Goal: Transaction & Acquisition: Purchase product/service

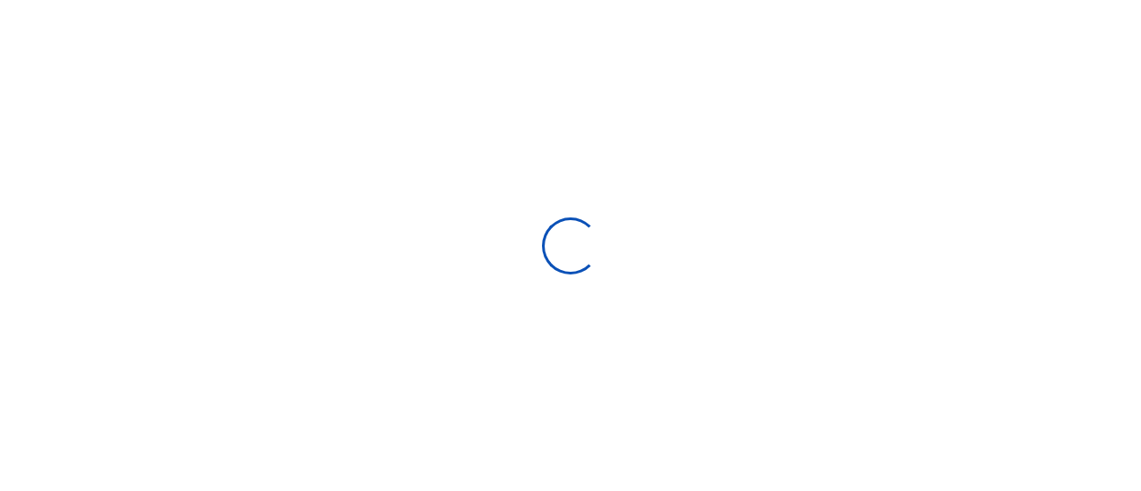
select select "ALL"
type input "07/14/2025 - 08/12/2025"
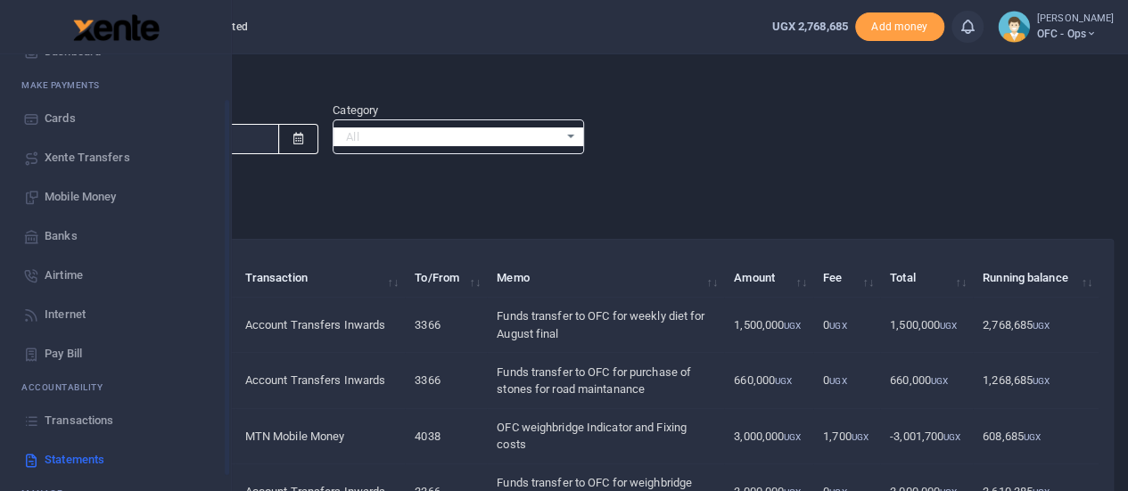
scroll to position [144, 0]
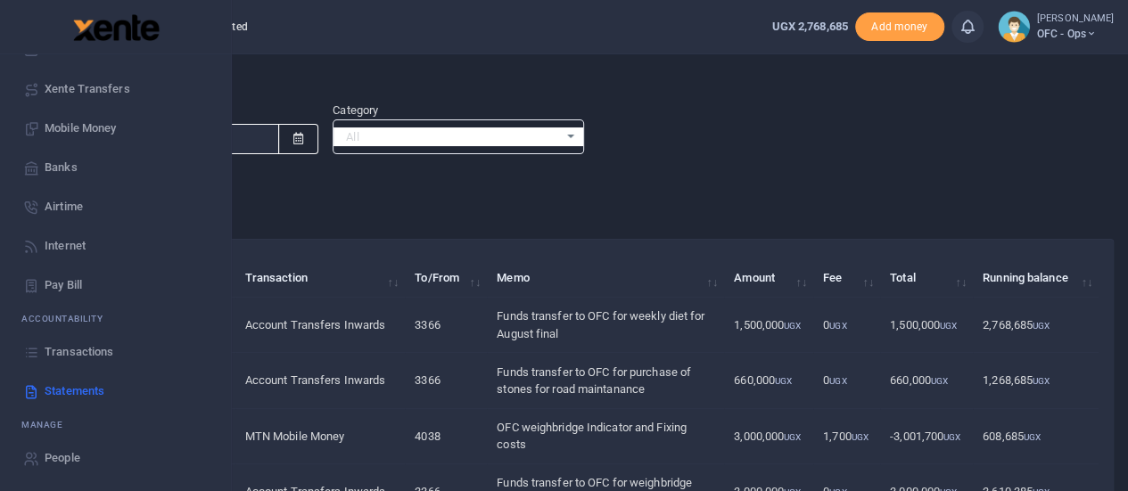
click at [59, 388] on span "Statements" at bounding box center [75, 391] width 60 height 18
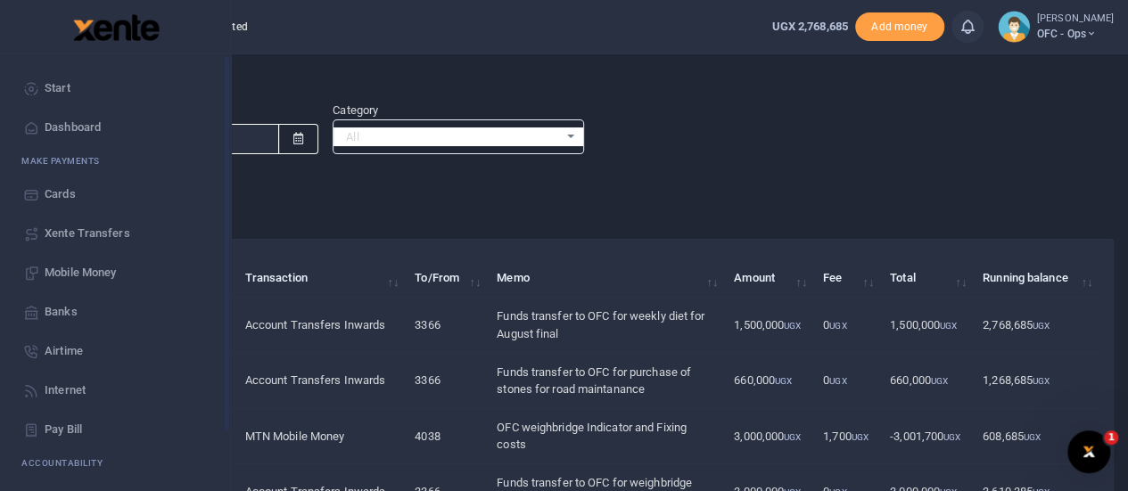
click at [46, 87] on span "Start" at bounding box center [58, 88] width 26 height 18
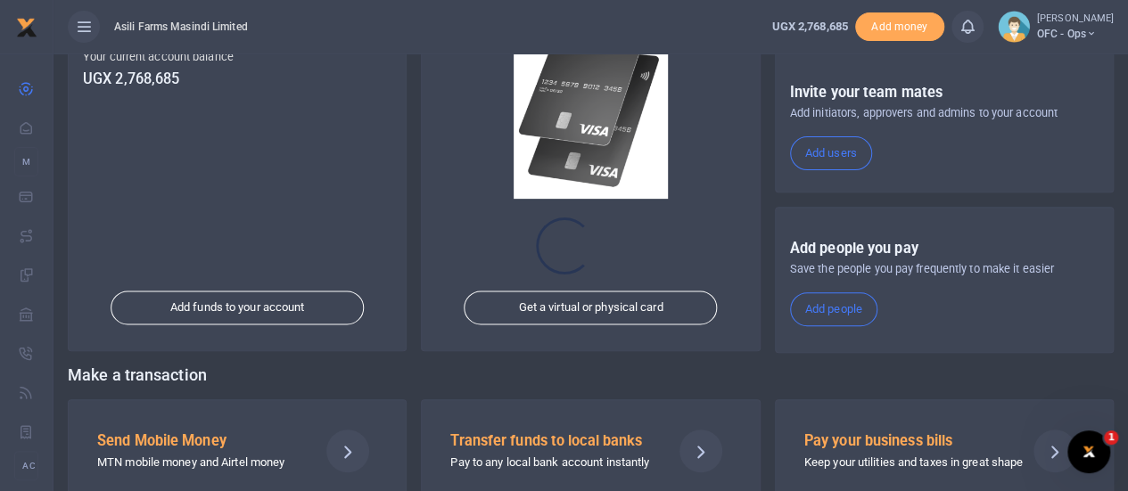
scroll to position [309, 0]
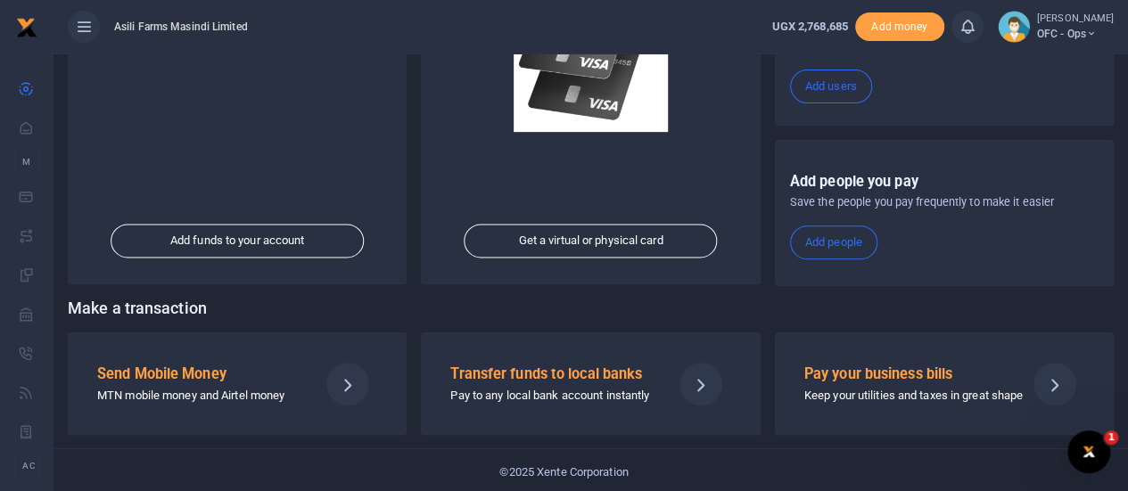
click at [268, 378] on h5 "Send Mobile Money" at bounding box center [200, 375] width 207 height 18
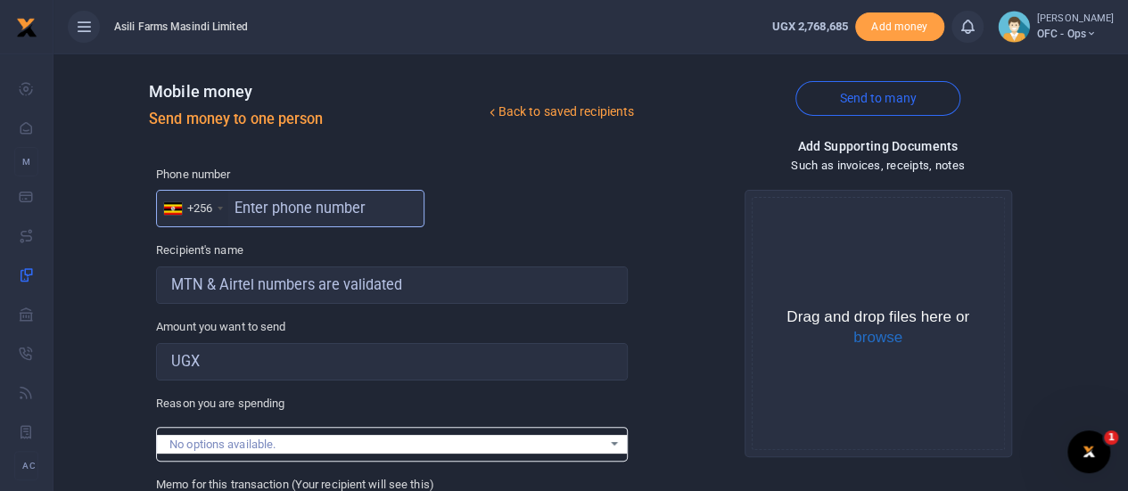
click at [279, 213] on input "text" at bounding box center [290, 208] width 268 height 37
type input "393206683"
type input "Richard Asiimwe"
type input "393206683"
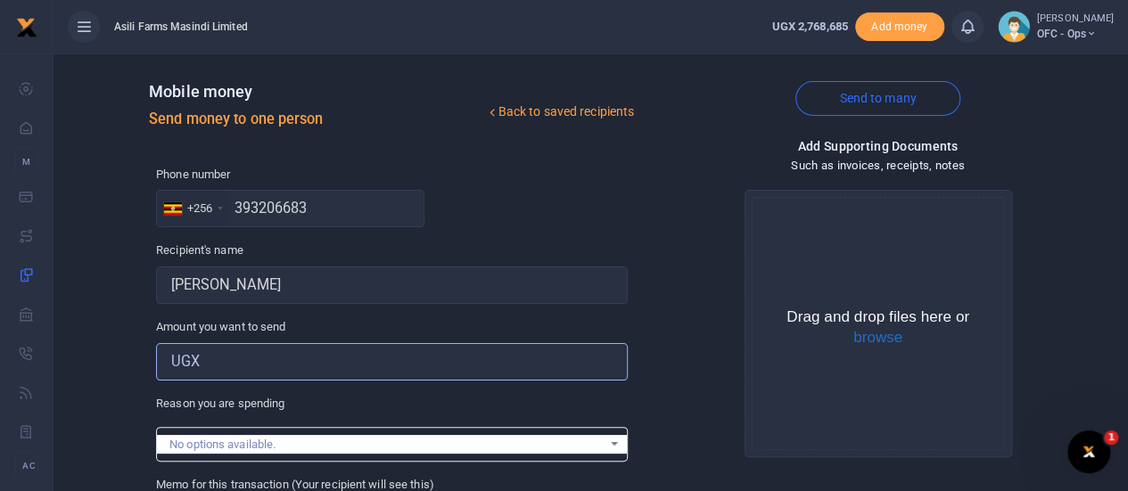
click at [253, 358] on input "Amount you want to send" at bounding box center [392, 361] width 472 height 37
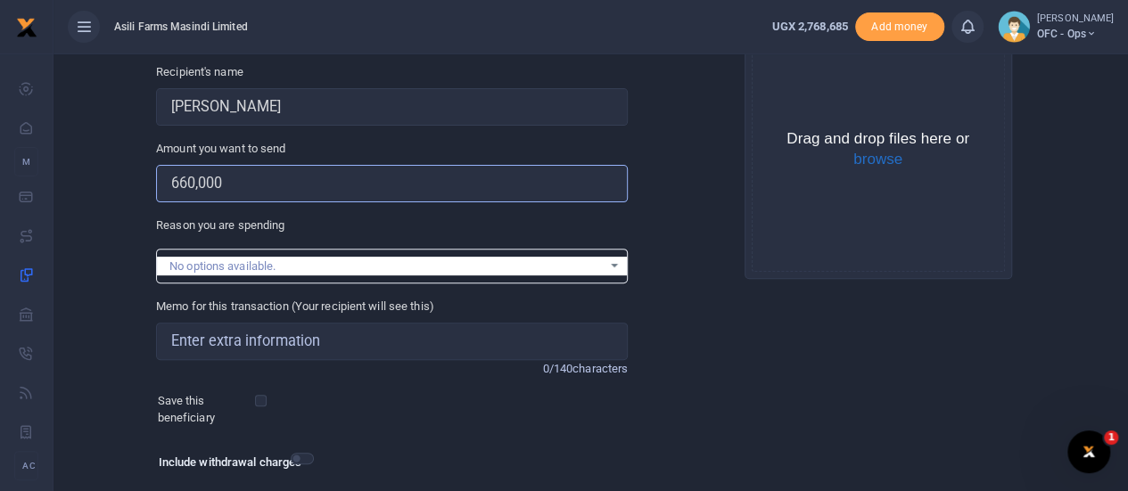
type input "660,000"
click at [242, 349] on input "Memo for this transaction (Your recipient will see this)" at bounding box center [392, 341] width 472 height 37
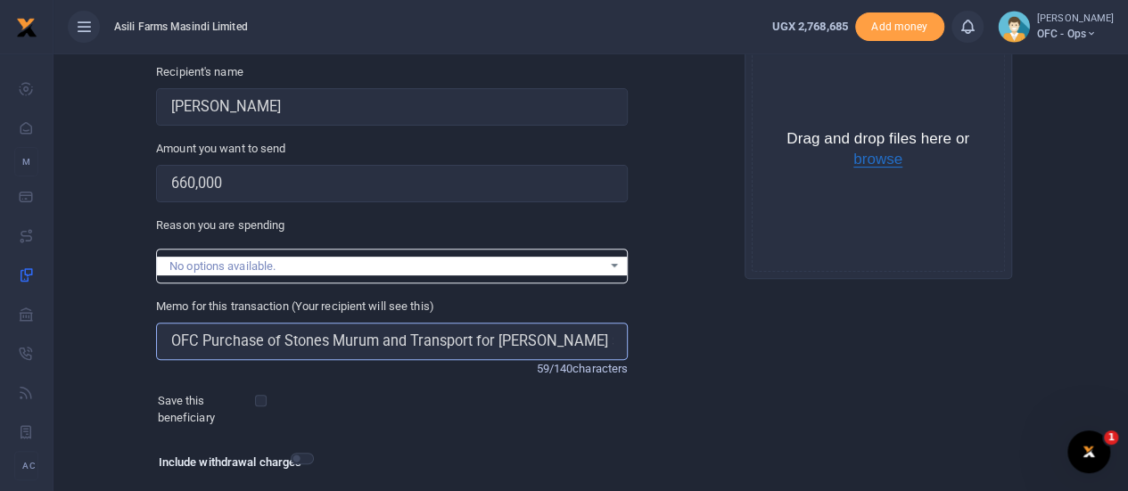
type input "OFC Purchase of Stones Murum and Transport for Isaac 5 Road"
click at [873, 163] on button "browse" at bounding box center [877, 160] width 49 height 16
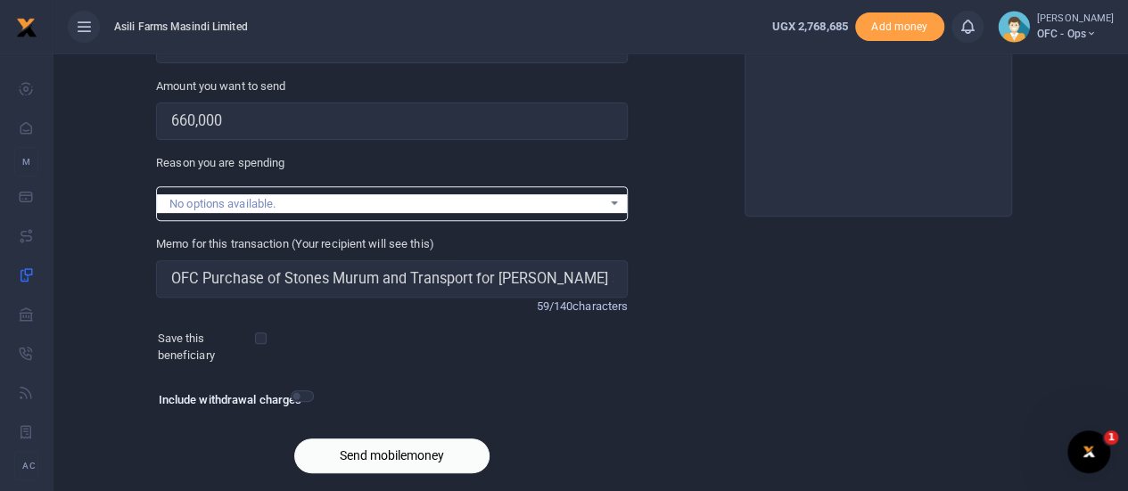
scroll to position [296, 0]
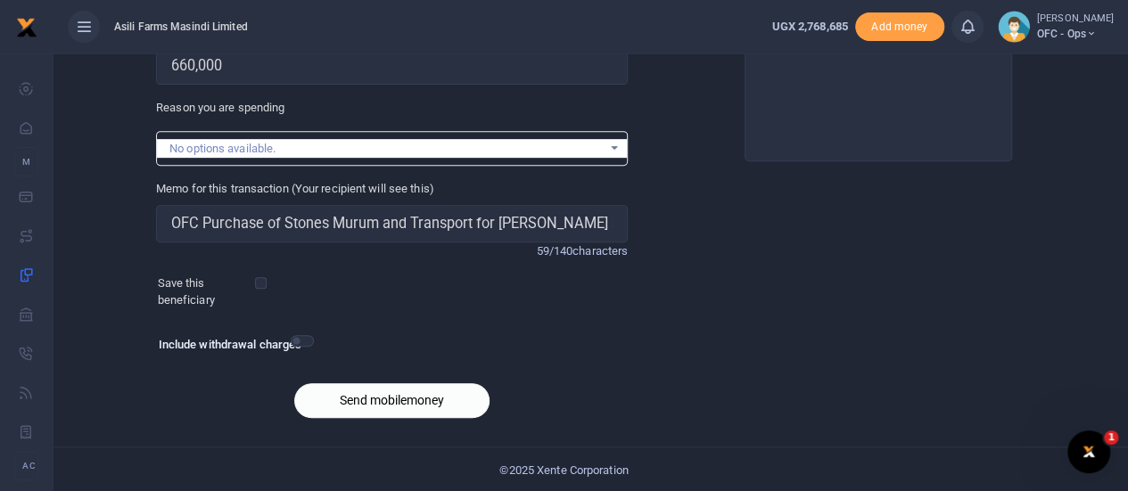
click at [378, 397] on button "Send mobilemoney" at bounding box center [391, 400] width 195 height 35
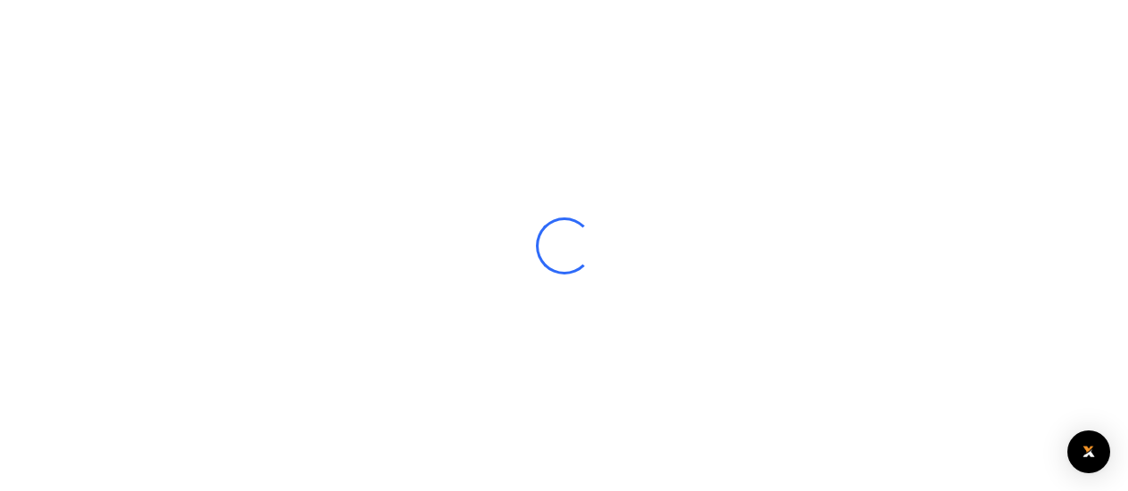
select select
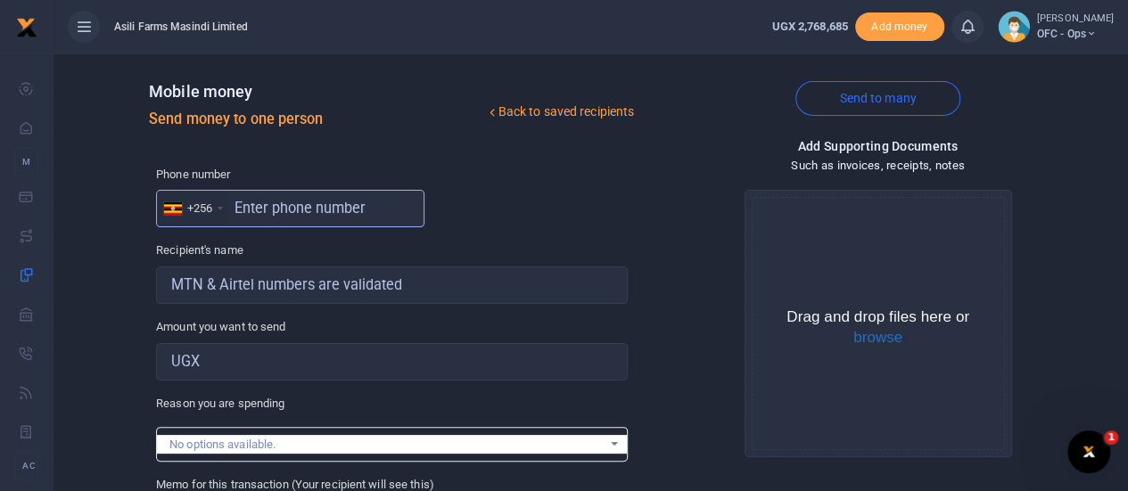
click at [258, 213] on input "text" at bounding box center [290, 208] width 268 height 37
type input "0787660989"
type input "Mercy Nyamer"
click at [242, 206] on input "0787660989" at bounding box center [290, 208] width 268 height 37
type input "787660989"
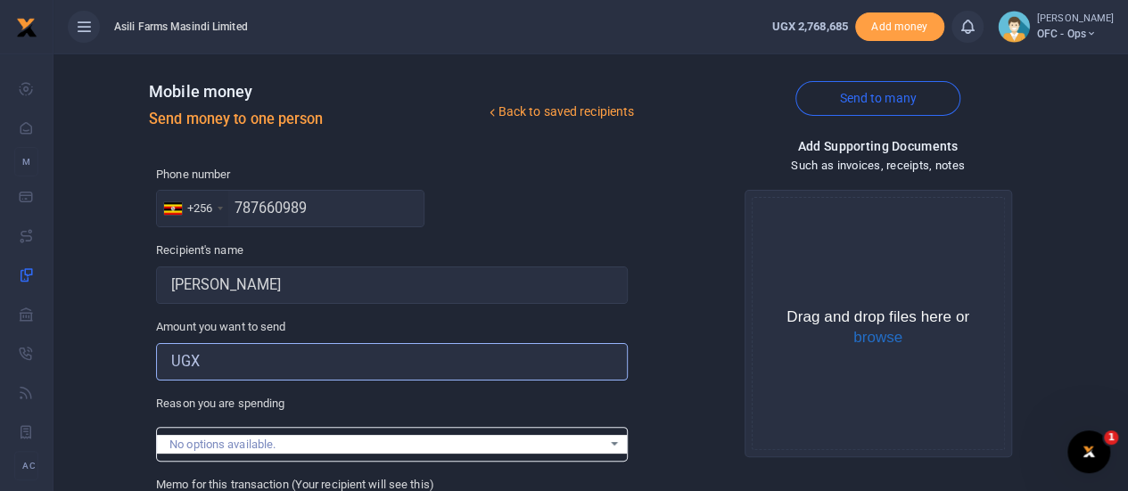
click at [299, 358] on input "Amount you want to send" at bounding box center [392, 361] width 472 height 37
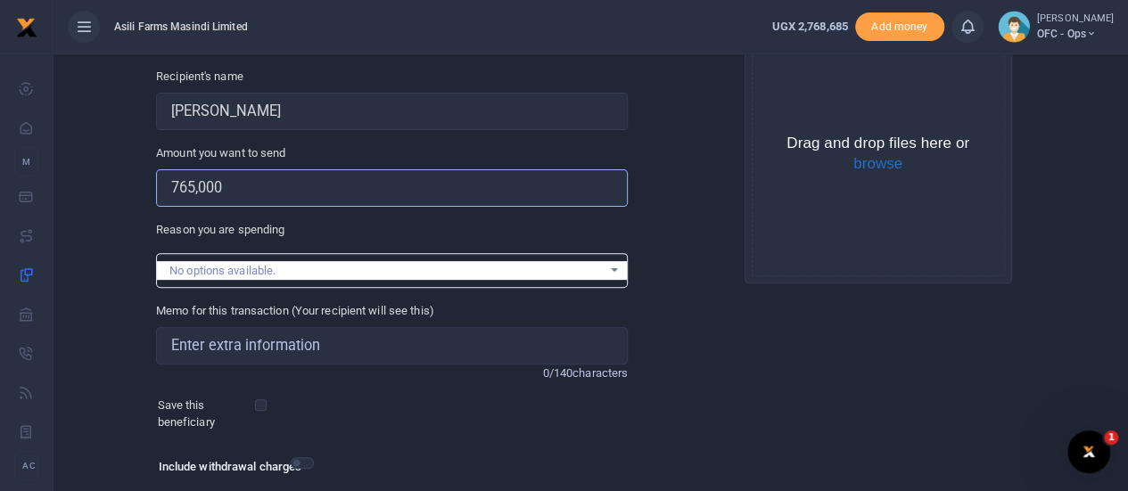
scroll to position [178, 0]
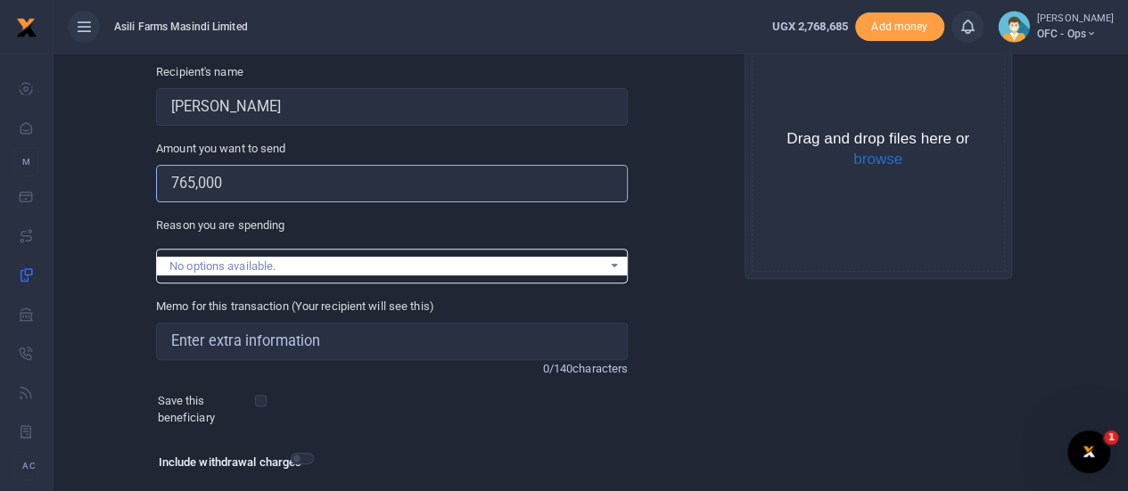
type input "765,000"
click at [218, 344] on input "Memo for this transaction (Your recipient will see this)" at bounding box center [392, 341] width 472 height 37
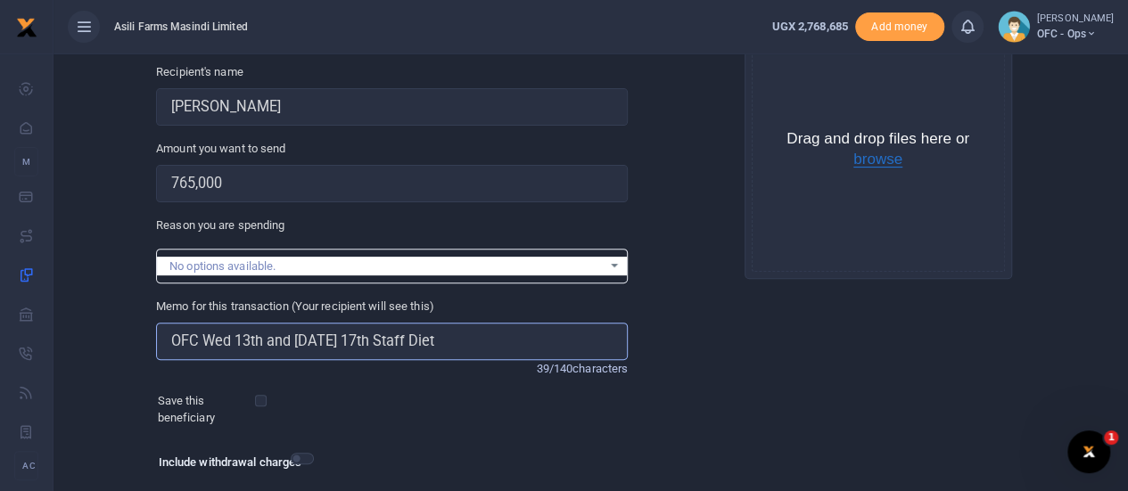
type input "OFC Wed 13th and Sunday 17th Staff Diet"
click at [885, 159] on button "browse" at bounding box center [877, 160] width 49 height 16
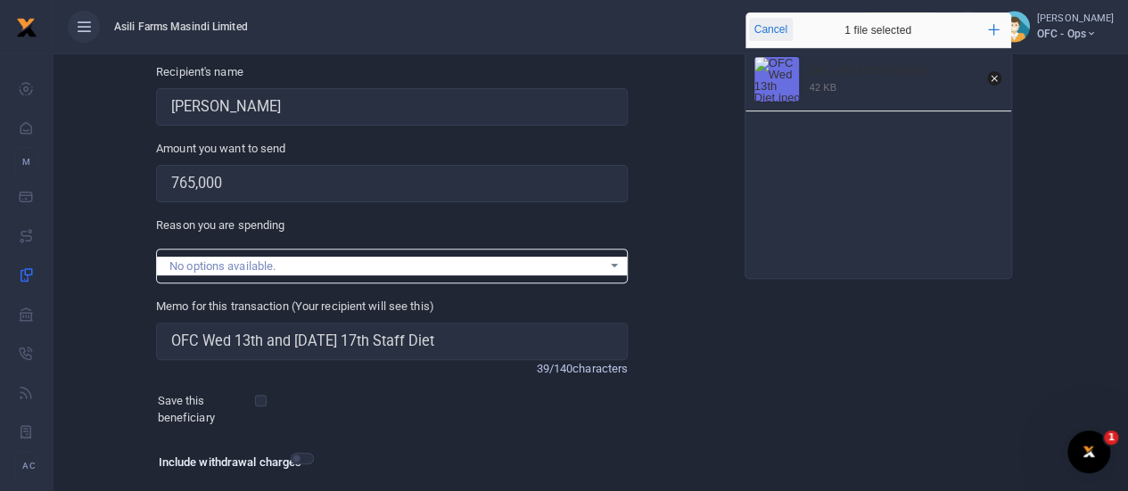
scroll to position [0, 0]
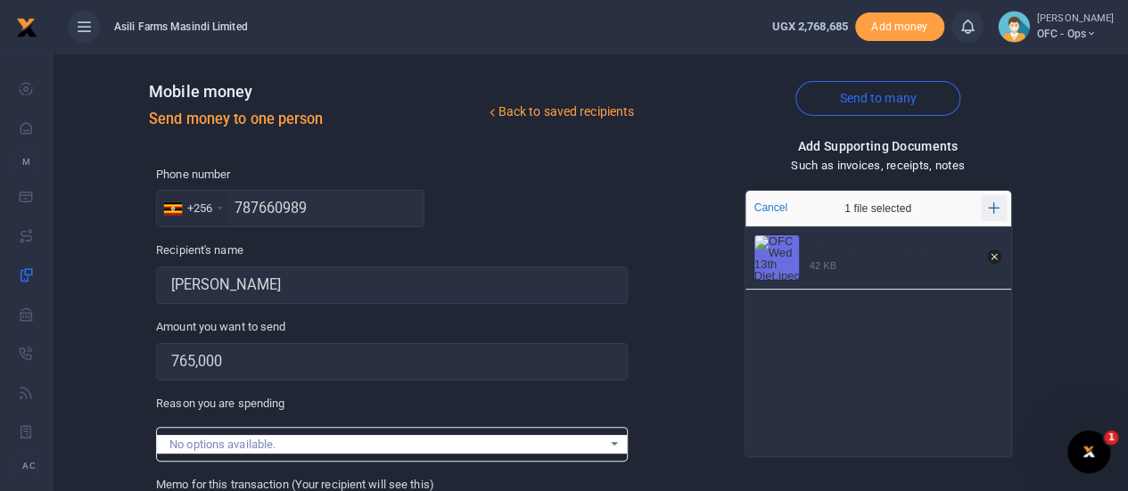
click at [990, 197] on button "Add more" at bounding box center [994, 208] width 26 height 26
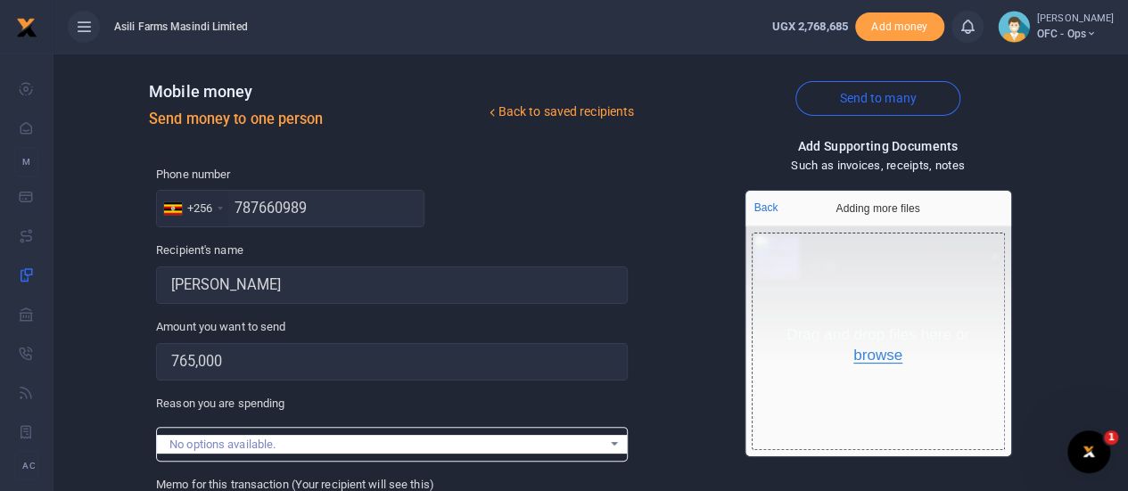
click at [859, 349] on button "browse" at bounding box center [877, 356] width 49 height 16
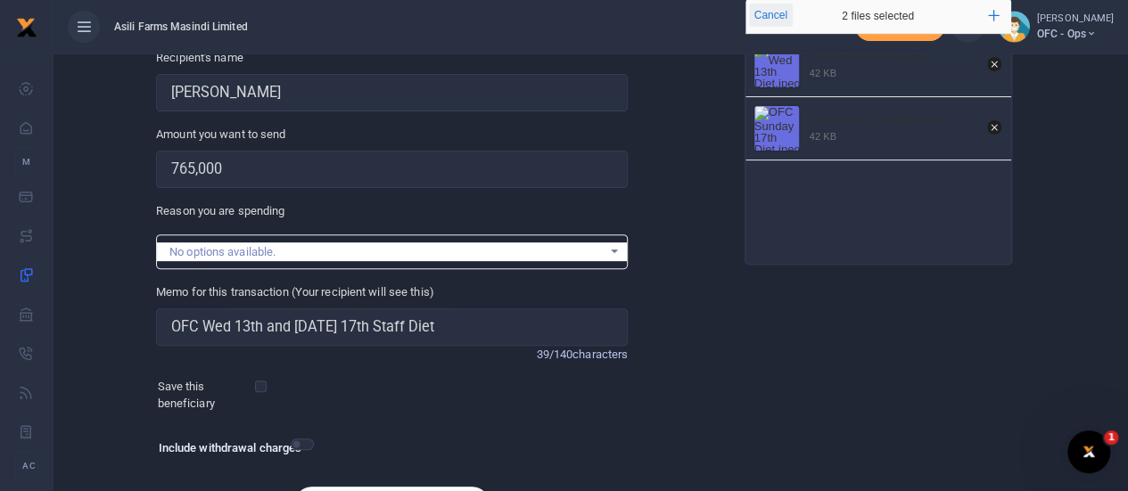
scroll to position [296, 0]
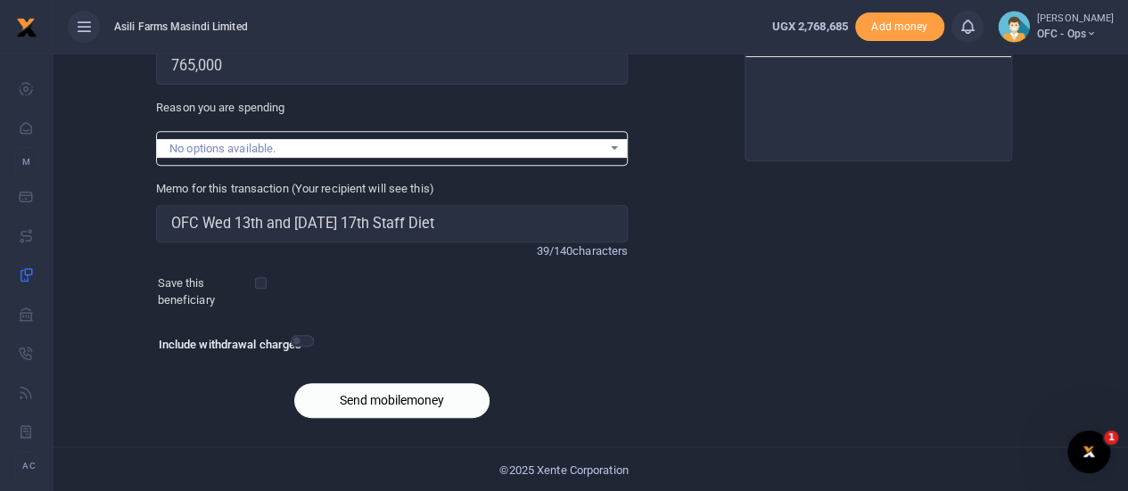
click at [364, 401] on button "Send mobilemoney" at bounding box center [391, 400] width 195 height 35
